Goal: Information Seeking & Learning: Check status

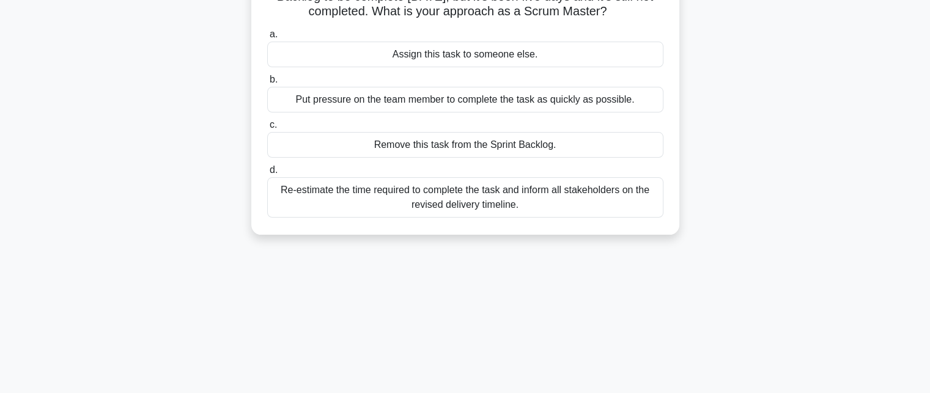
scroll to position [122, 0]
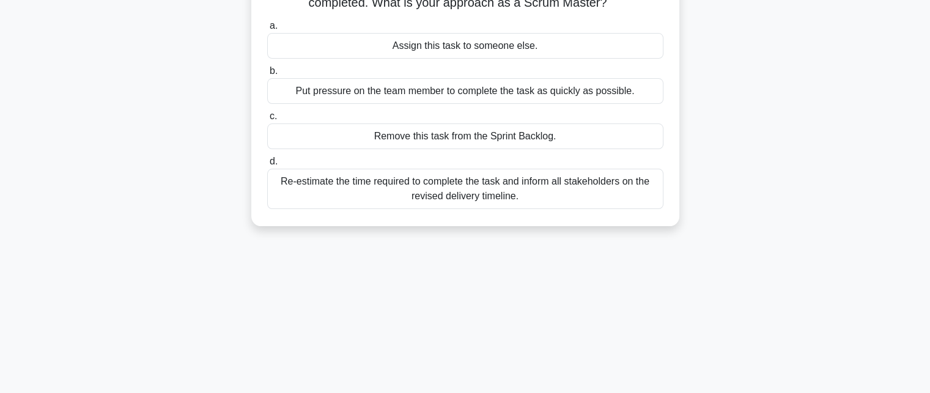
click at [455, 193] on div "Re-estimate the time required to complete the task and inform all stakeholders …" at bounding box center [465, 189] width 396 height 40
click at [267, 166] on input "d. Re-estimate the time required to complete the task and inform all stakeholde…" at bounding box center [267, 162] width 0 height 8
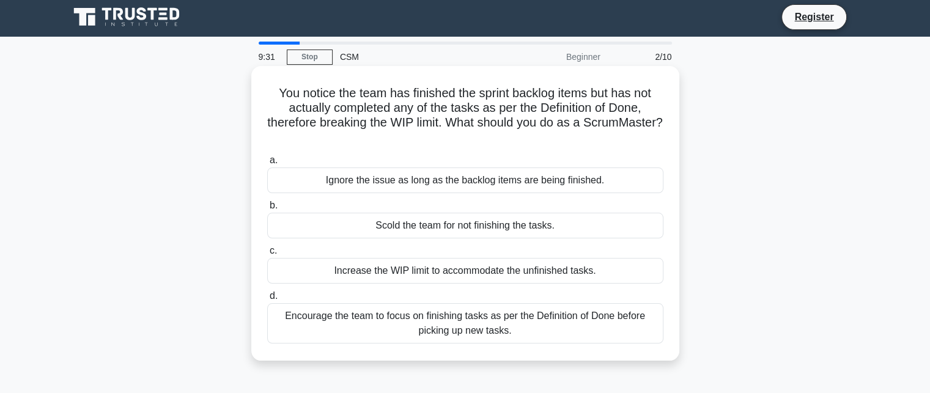
scroll to position [0, 0]
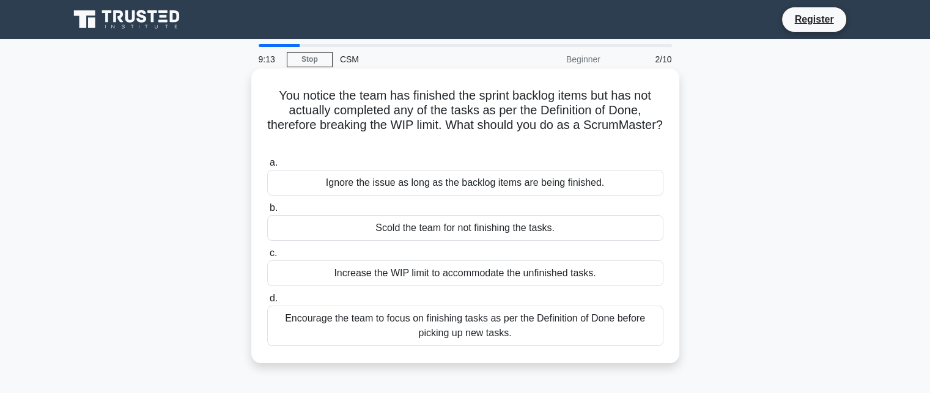
click at [386, 321] on div "Encourage the team to focus on finishing tasks as per the Definition of Done be…" at bounding box center [465, 326] width 396 height 40
click at [267, 303] on input "d. Encourage the team to focus on finishing tasks as per the Definition of Done…" at bounding box center [267, 299] width 0 height 8
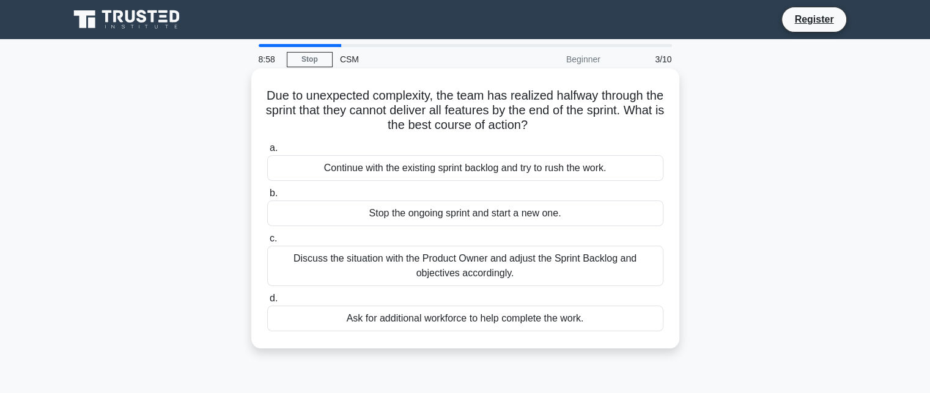
click at [419, 276] on div "Discuss the situation with the Product Owner and adjust the Sprint Backlog and …" at bounding box center [465, 266] width 396 height 40
click at [267, 243] on input "c. Discuss the situation with the Product Owner and adjust the Sprint Backlog a…" at bounding box center [267, 239] width 0 height 8
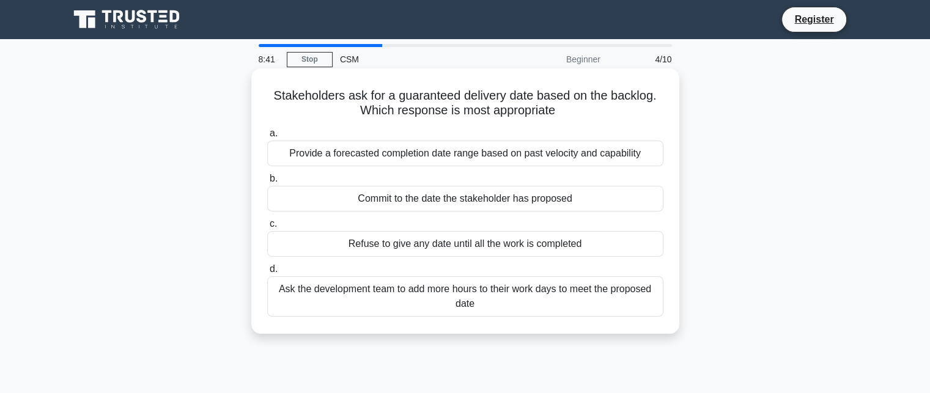
click at [443, 158] on div "Provide a forecasted completion date range based on past velocity and capability" at bounding box center [465, 154] width 396 height 26
click at [267, 138] on input "a. Provide a forecasted completion date range based on past velocity and capabi…" at bounding box center [267, 134] width 0 height 8
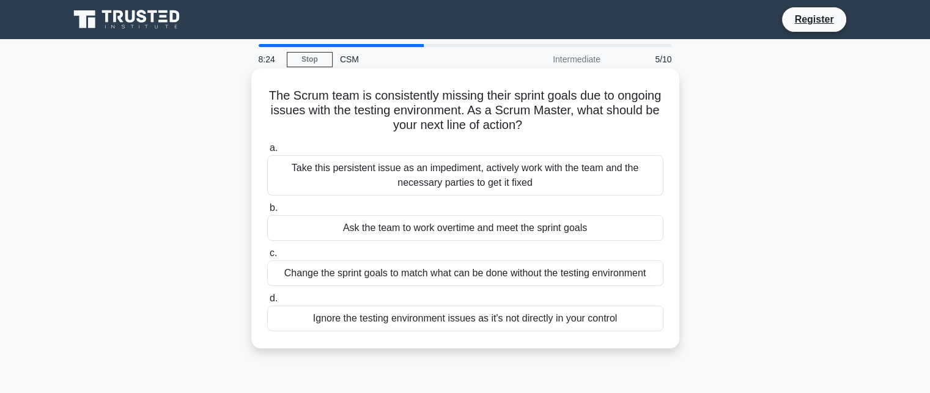
click at [379, 177] on div "Take this persistent issue as an impediment, actively work with the team and th…" at bounding box center [465, 175] width 396 height 40
click at [267, 152] on input "a. Take this persistent issue as an impediment, actively work with the team and…" at bounding box center [267, 148] width 0 height 8
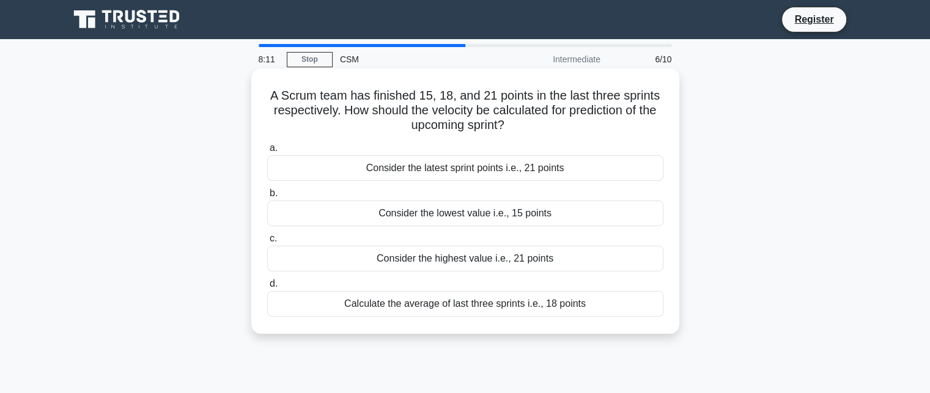
click at [435, 259] on div "Consider the highest value i.e., 21 points" at bounding box center [465, 259] width 396 height 26
click at [267, 243] on input "c. Consider the highest value i.e., 21 points" at bounding box center [267, 239] width 0 height 8
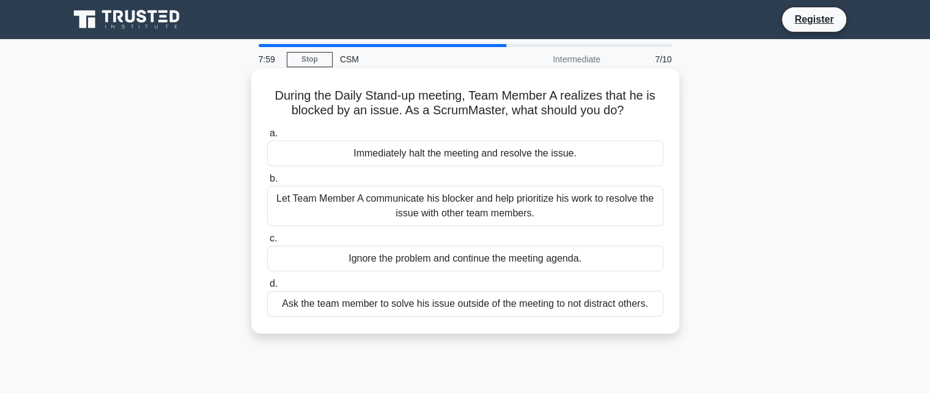
click at [551, 216] on div "Let Team Member A communicate his blocker and help prioritize his work to resol…" at bounding box center [465, 206] width 396 height 40
click at [267, 183] on input "b. Let Team Member A communicate his blocker and help prioritize his work to re…" at bounding box center [267, 179] width 0 height 8
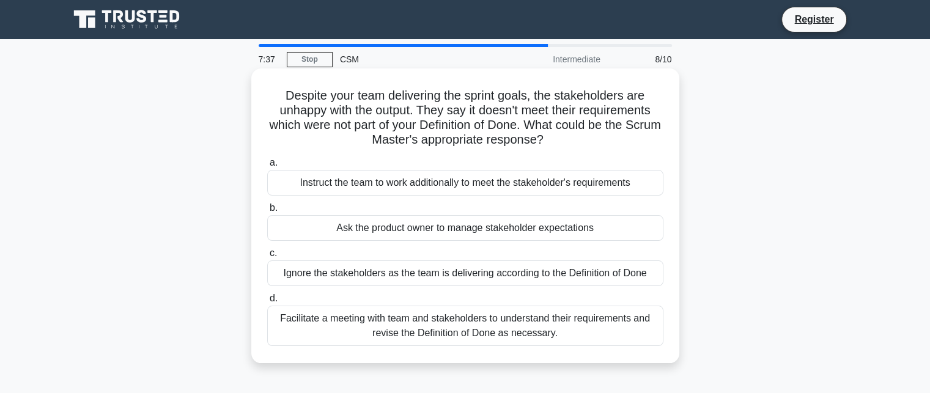
click at [349, 331] on div "Facilitate a meeting with team and stakeholders to understand their requirement…" at bounding box center [465, 326] width 396 height 40
click at [267, 303] on input "d. Facilitate a meeting with team and stakeholders to understand their requirem…" at bounding box center [267, 299] width 0 height 8
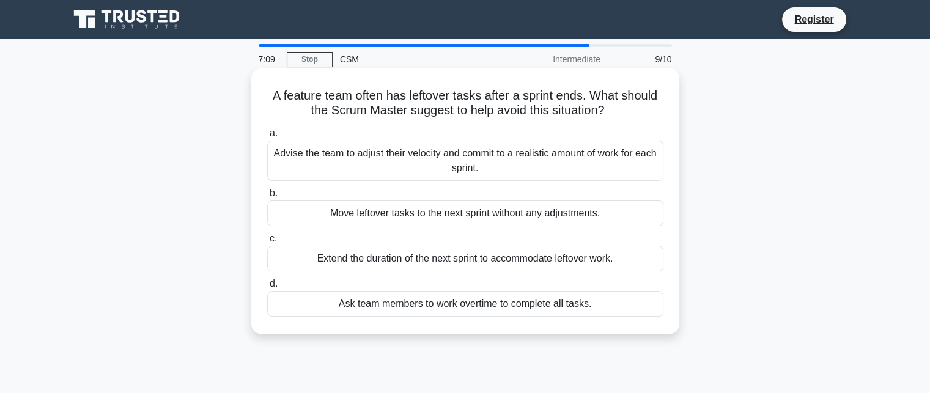
click at [445, 164] on div "Advise the team to adjust their velocity and commit to a realistic amount of wo…" at bounding box center [465, 161] width 396 height 40
click at [267, 138] on input "a. Advise the team to adjust their velocity and commit to a realistic amount of…" at bounding box center [267, 134] width 0 height 8
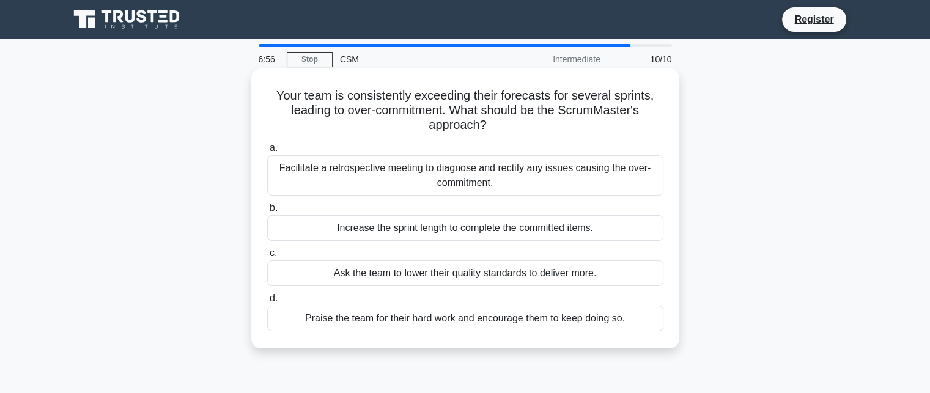
click at [352, 325] on div "Praise the team for their hard work and encourage them to keep doing so." at bounding box center [465, 319] width 396 height 26
click at [267, 303] on input "d. Praise the team for their hard work and encourage them to keep doing so." at bounding box center [267, 299] width 0 height 8
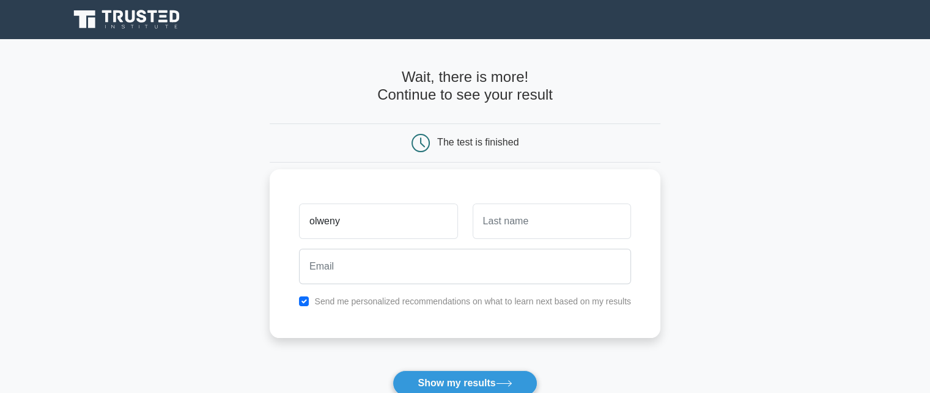
type input "olweny"
click at [507, 213] on input "text" at bounding box center [551, 221] width 158 height 35
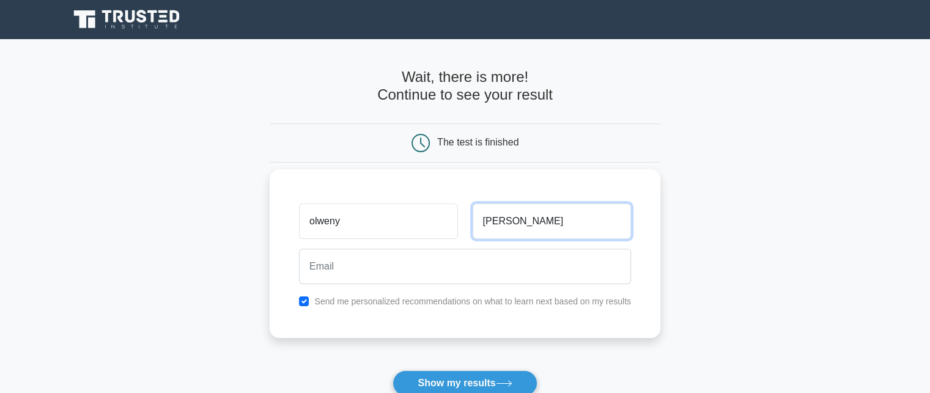
type input "[PERSON_NAME]"
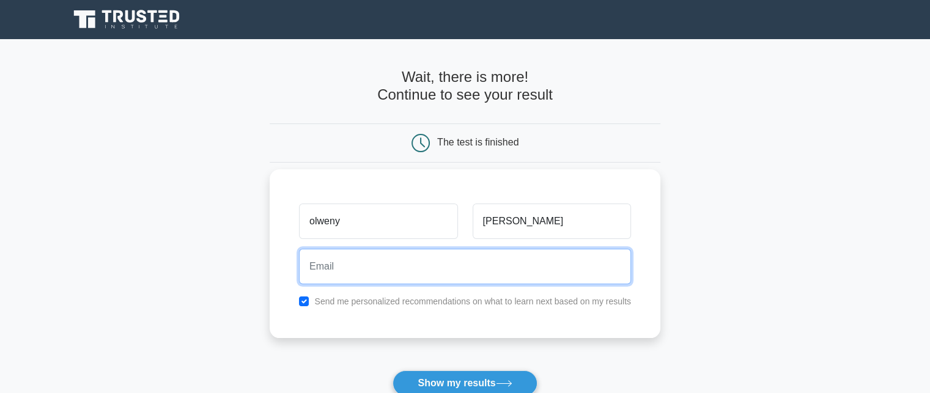
click at [406, 268] on input "email" at bounding box center [465, 266] width 332 height 35
type input "[EMAIL_ADDRESS][DOMAIN_NAME]"
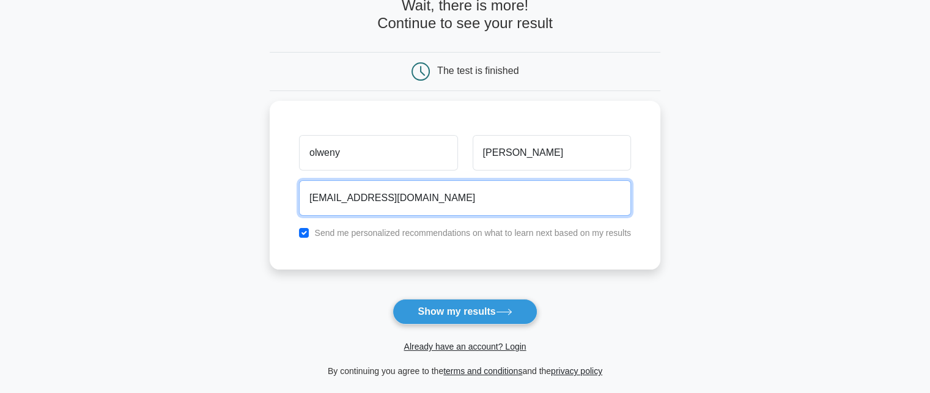
scroll to position [183, 0]
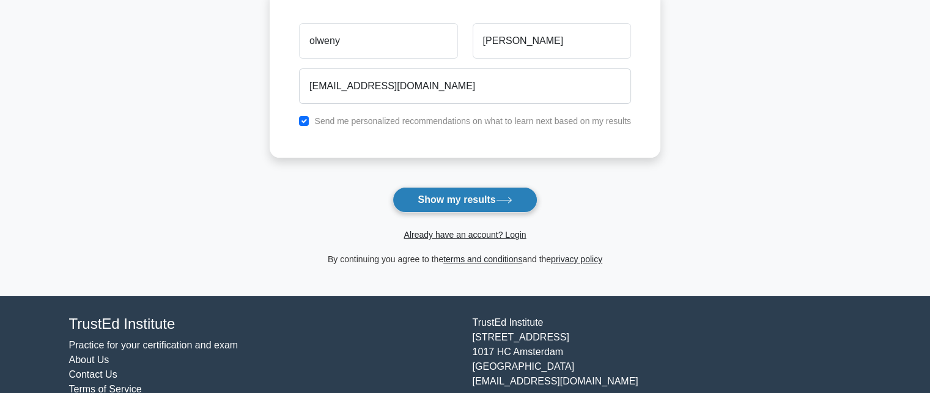
click at [474, 200] on button "Show my results" at bounding box center [464, 200] width 144 height 26
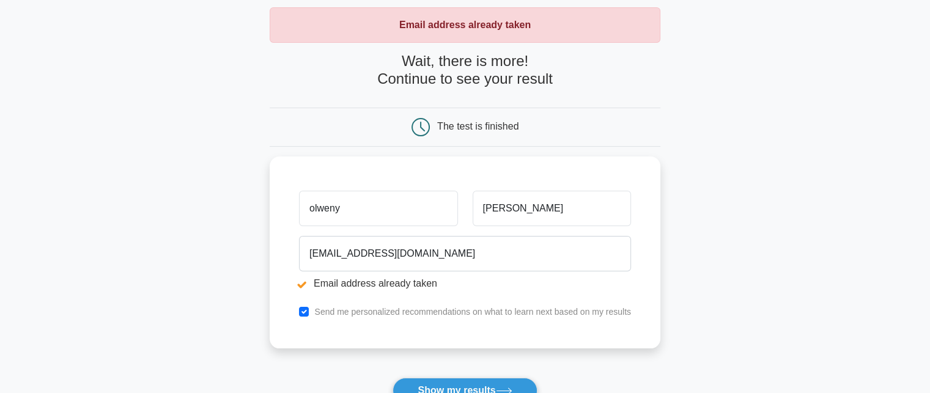
scroll to position [122, 0]
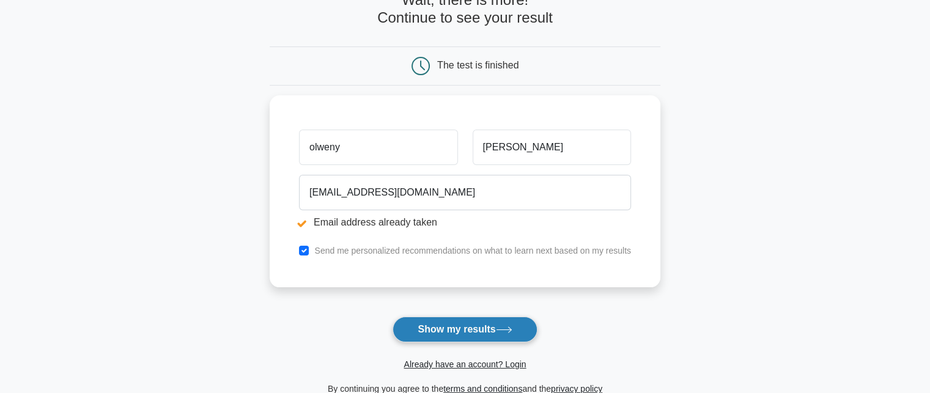
click at [477, 327] on button "Show my results" at bounding box center [464, 330] width 144 height 26
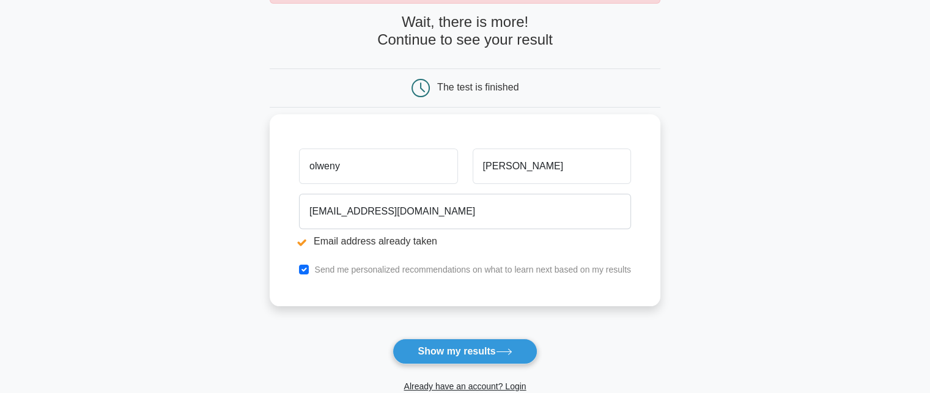
scroll to position [122, 0]
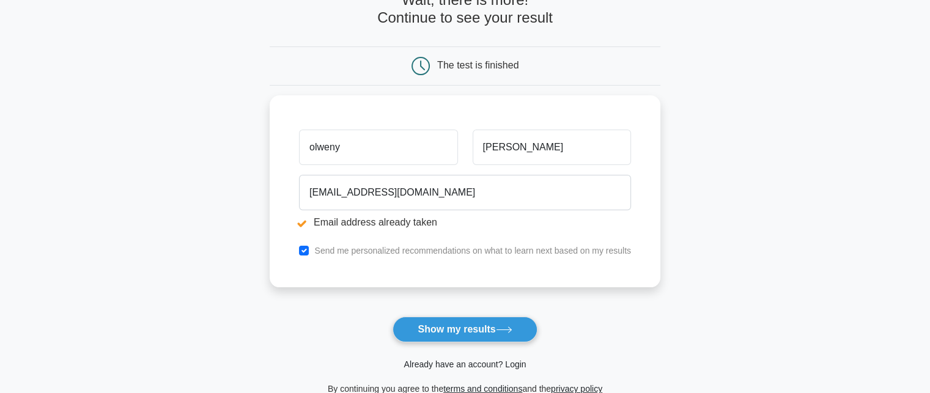
click at [455, 365] on link "Already have an account? Login" at bounding box center [464, 364] width 122 height 10
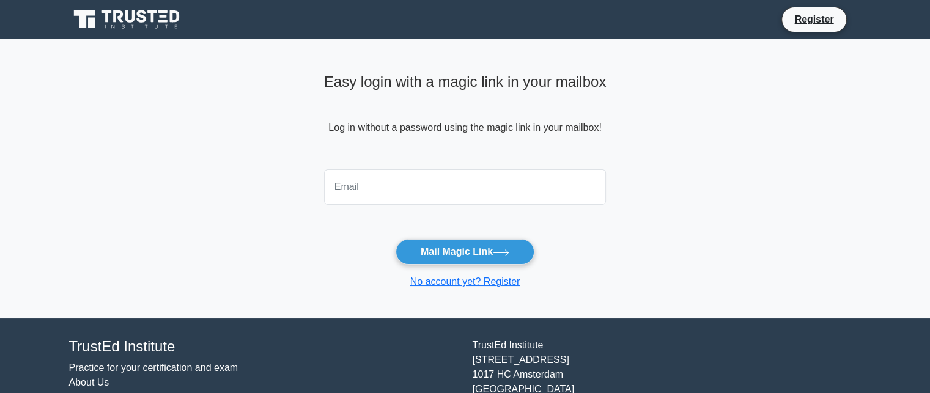
click at [398, 196] on input "email" at bounding box center [465, 186] width 282 height 35
type input "[EMAIL_ADDRESS][DOMAIN_NAME]"
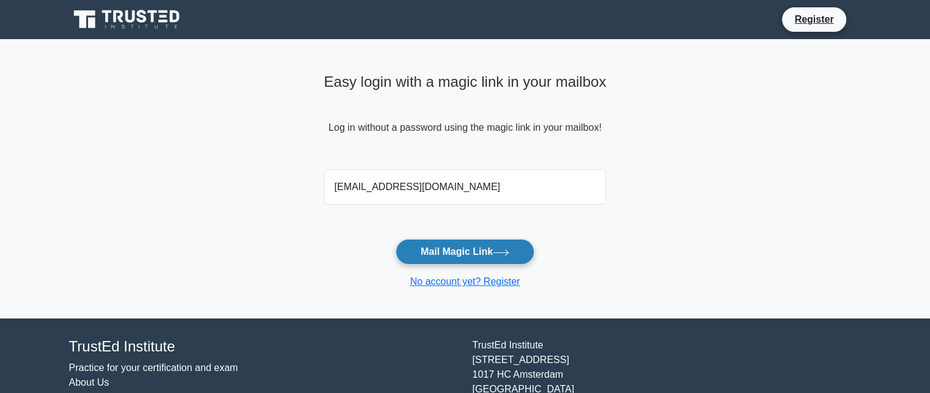
click at [469, 252] on button "Mail Magic Link" at bounding box center [464, 252] width 139 height 26
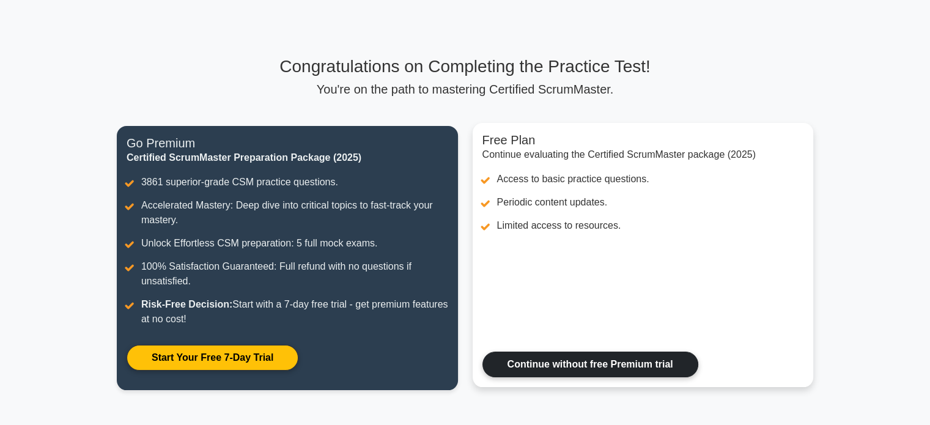
scroll to position [61, 0]
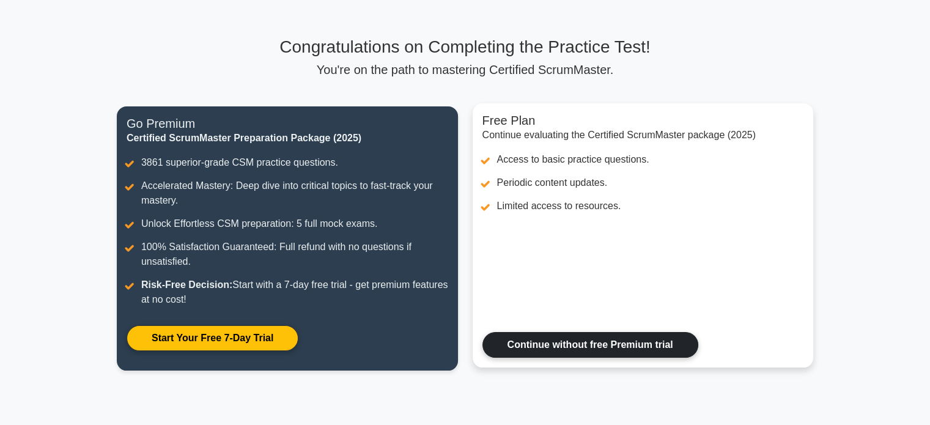
click at [543, 343] on link "Continue without free Premium trial" at bounding box center [590, 345] width 216 height 26
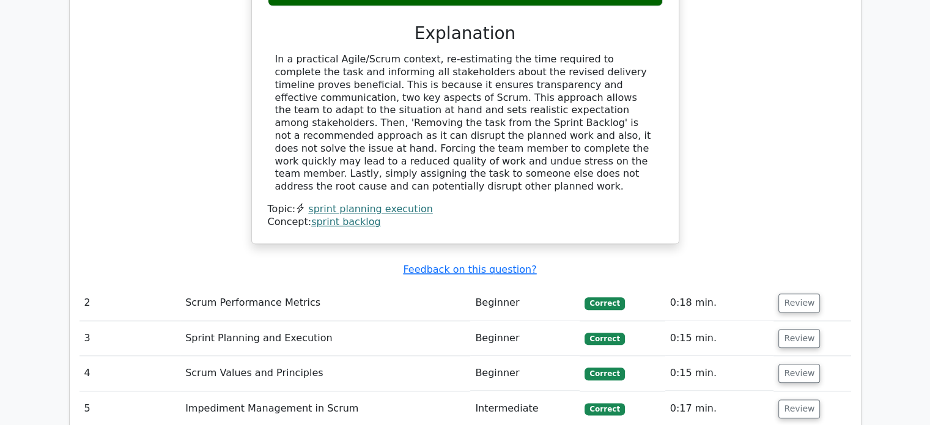
scroll to position [1368, 0]
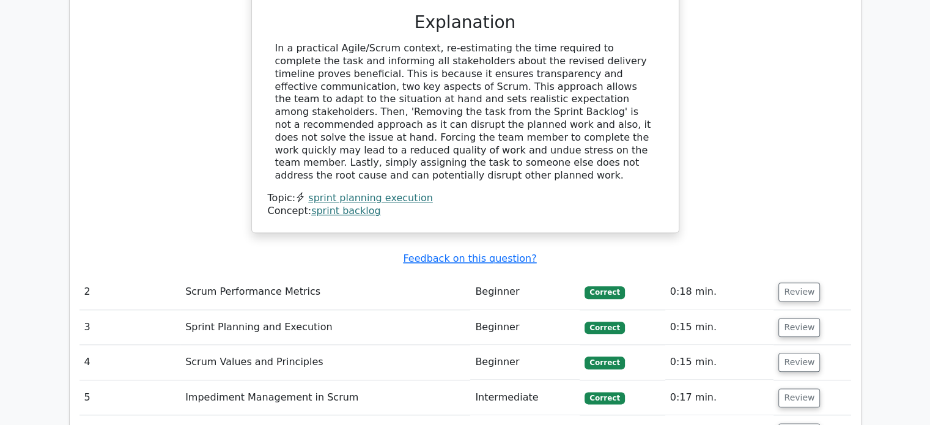
click at [240, 274] on td "Scrum Performance Metrics" at bounding box center [325, 291] width 290 height 35
click at [192, 274] on td "Scrum Performance Metrics" at bounding box center [325, 291] width 290 height 35
click at [335, 274] on td "Scrum Performance Metrics" at bounding box center [325, 291] width 290 height 35
click at [480, 252] on u "Feedback on this question?" at bounding box center [469, 258] width 133 height 12
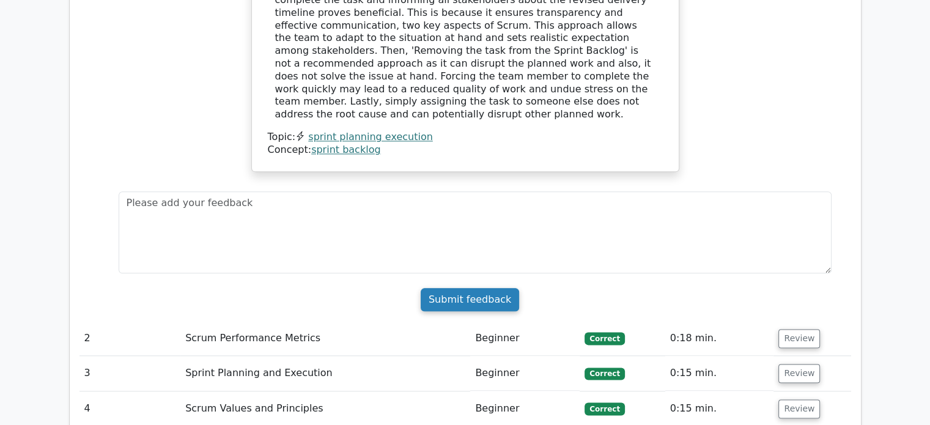
scroll to position [1612, 0]
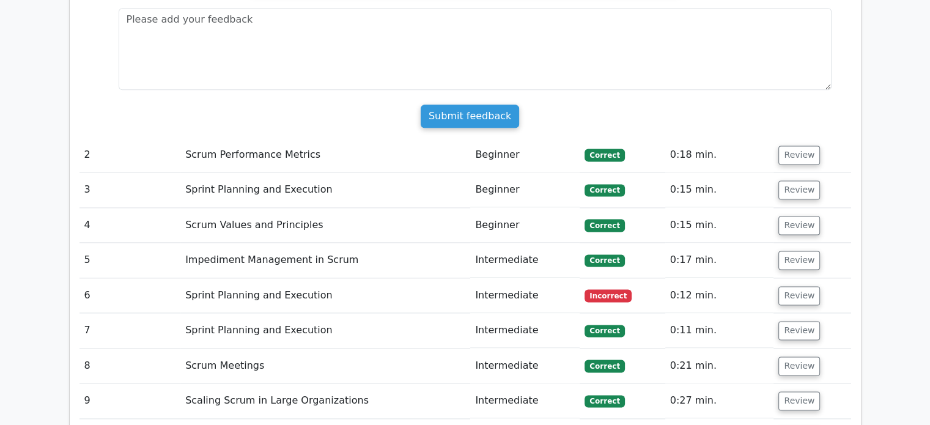
click at [782, 145] on button "Review" at bounding box center [799, 154] width 42 height 19
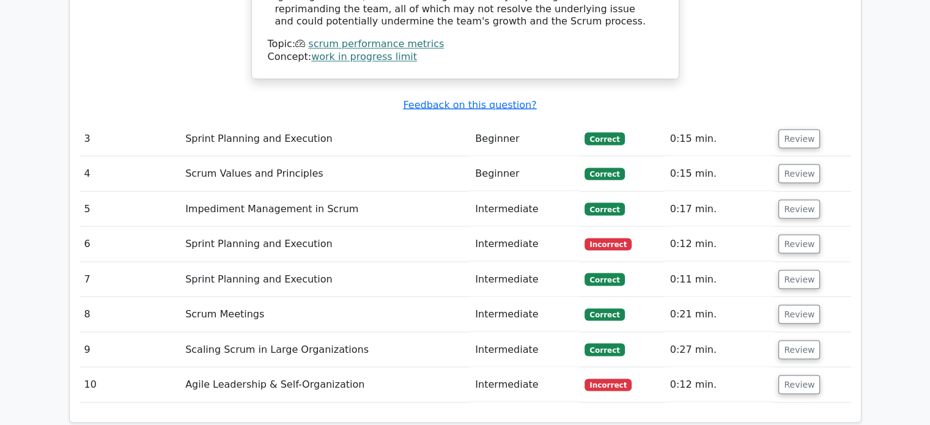
scroll to position [2223, 0]
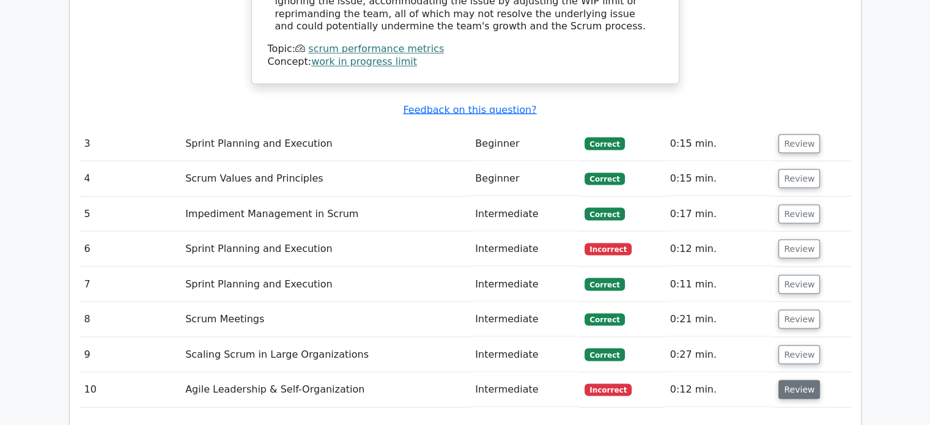
click at [801, 380] on button "Review" at bounding box center [799, 389] width 42 height 19
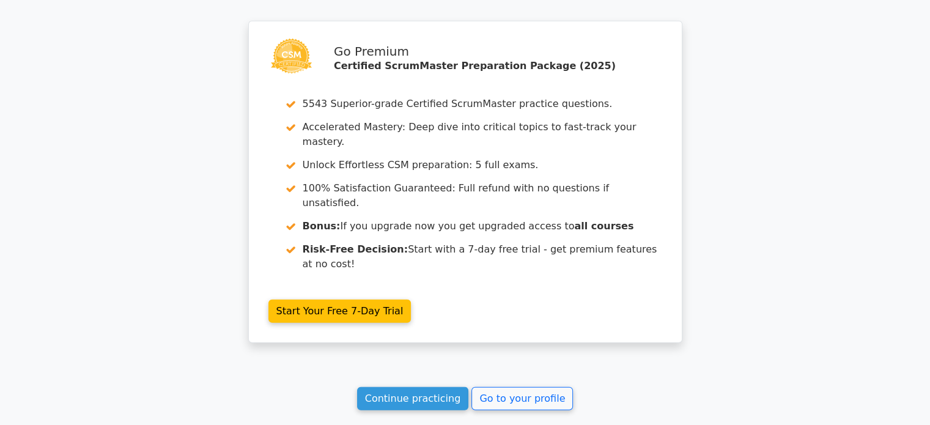
scroll to position [3216, 0]
